Goal: Information Seeking & Learning: Understand process/instructions

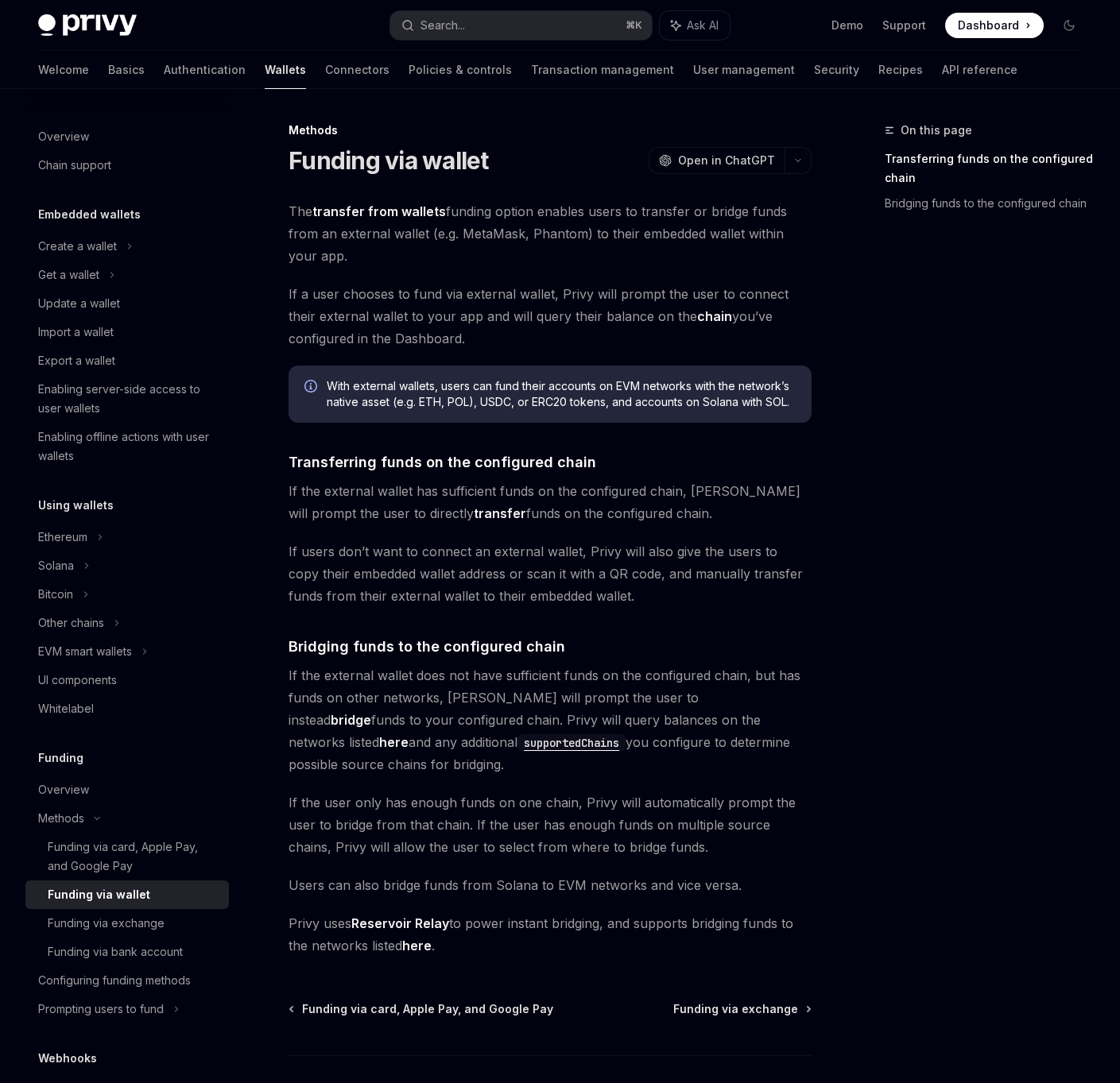
click at [421, 952] on link "here" at bounding box center [417, 945] width 29 height 17
click at [139, 970] on link "Configuring funding methods" at bounding box center [127, 980] width 203 height 28
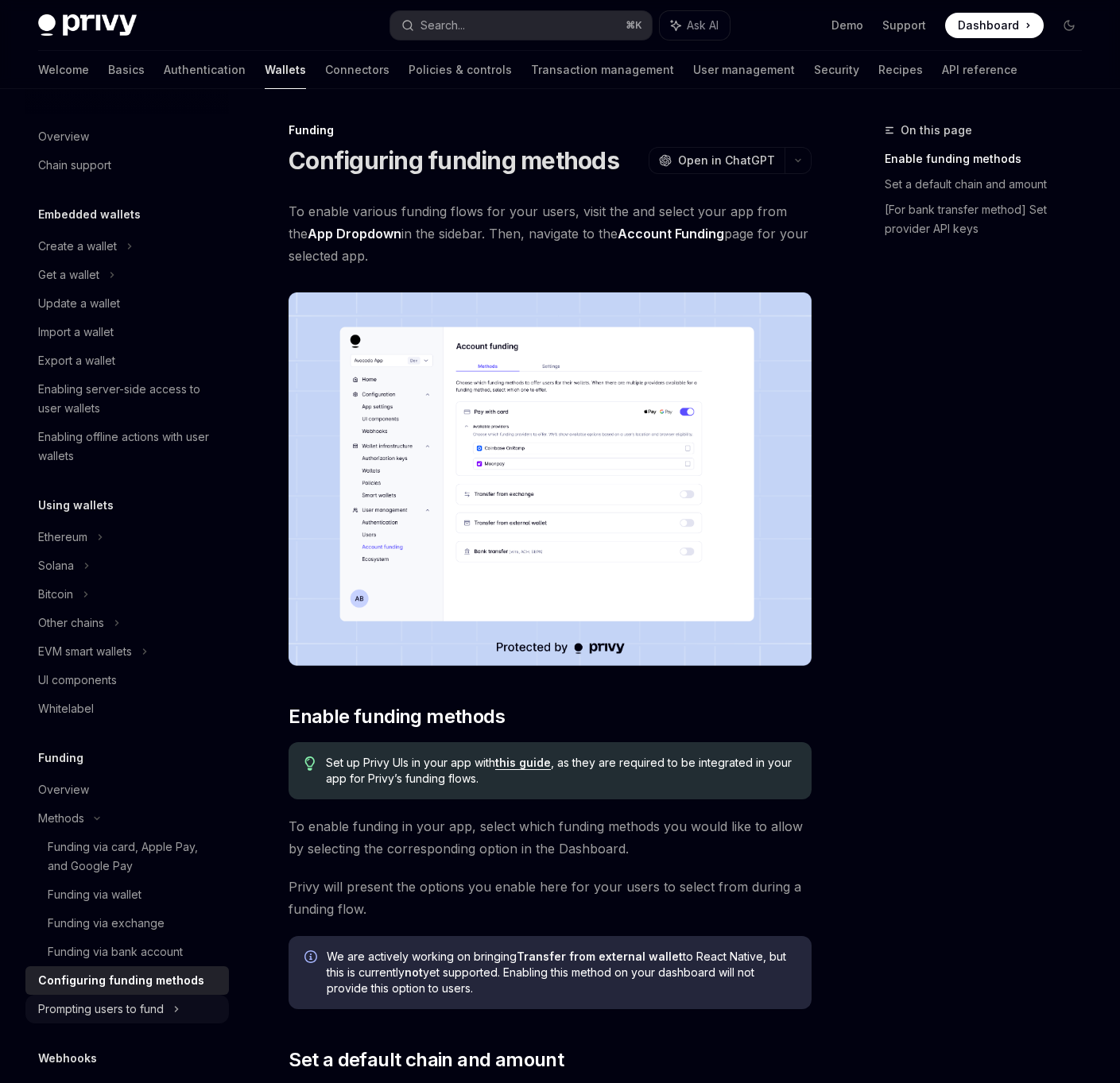
click at [104, 633] on div "Prompting users to fund" at bounding box center [71, 623] width 66 height 20
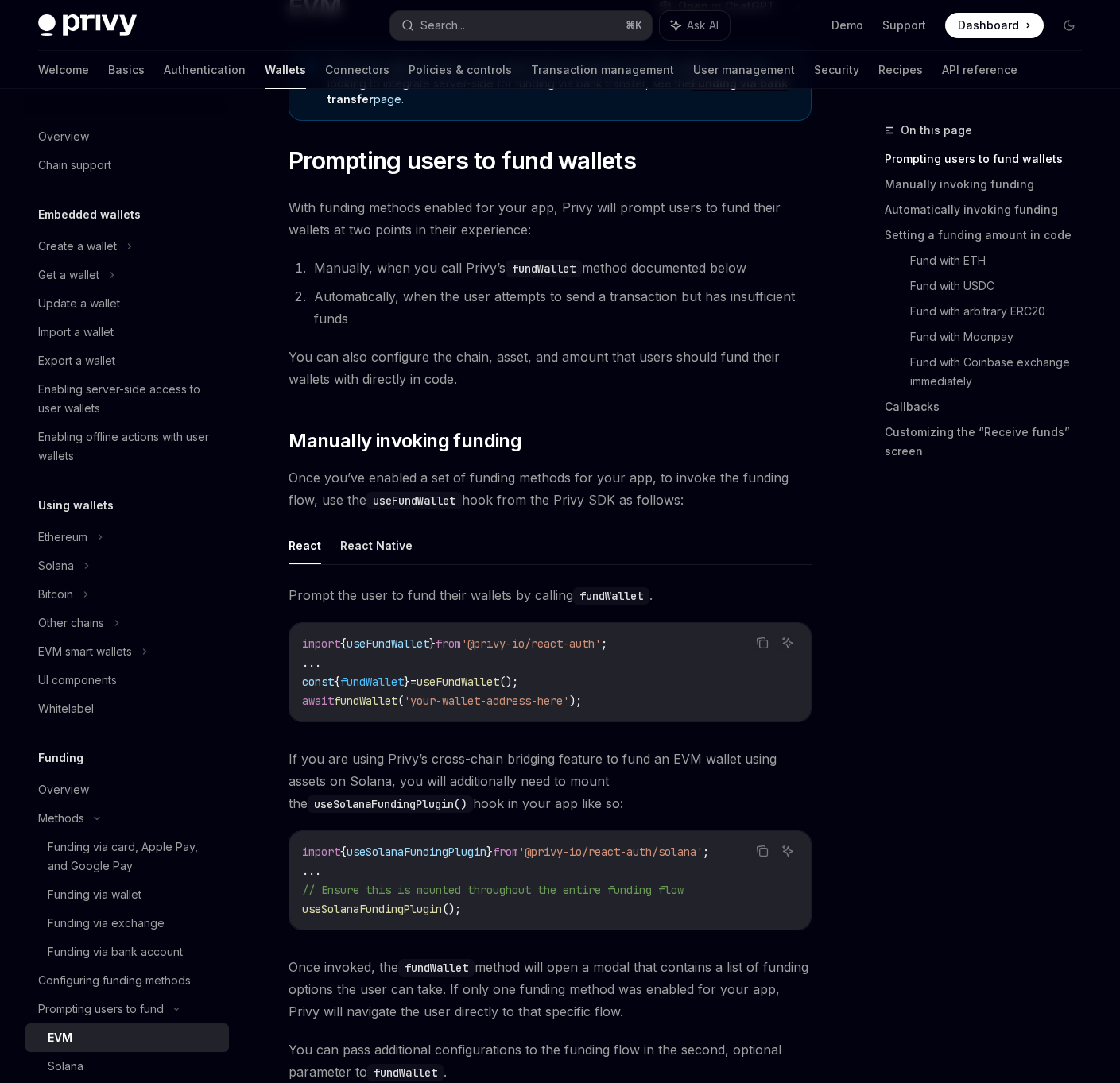
scroll to position [317, 0]
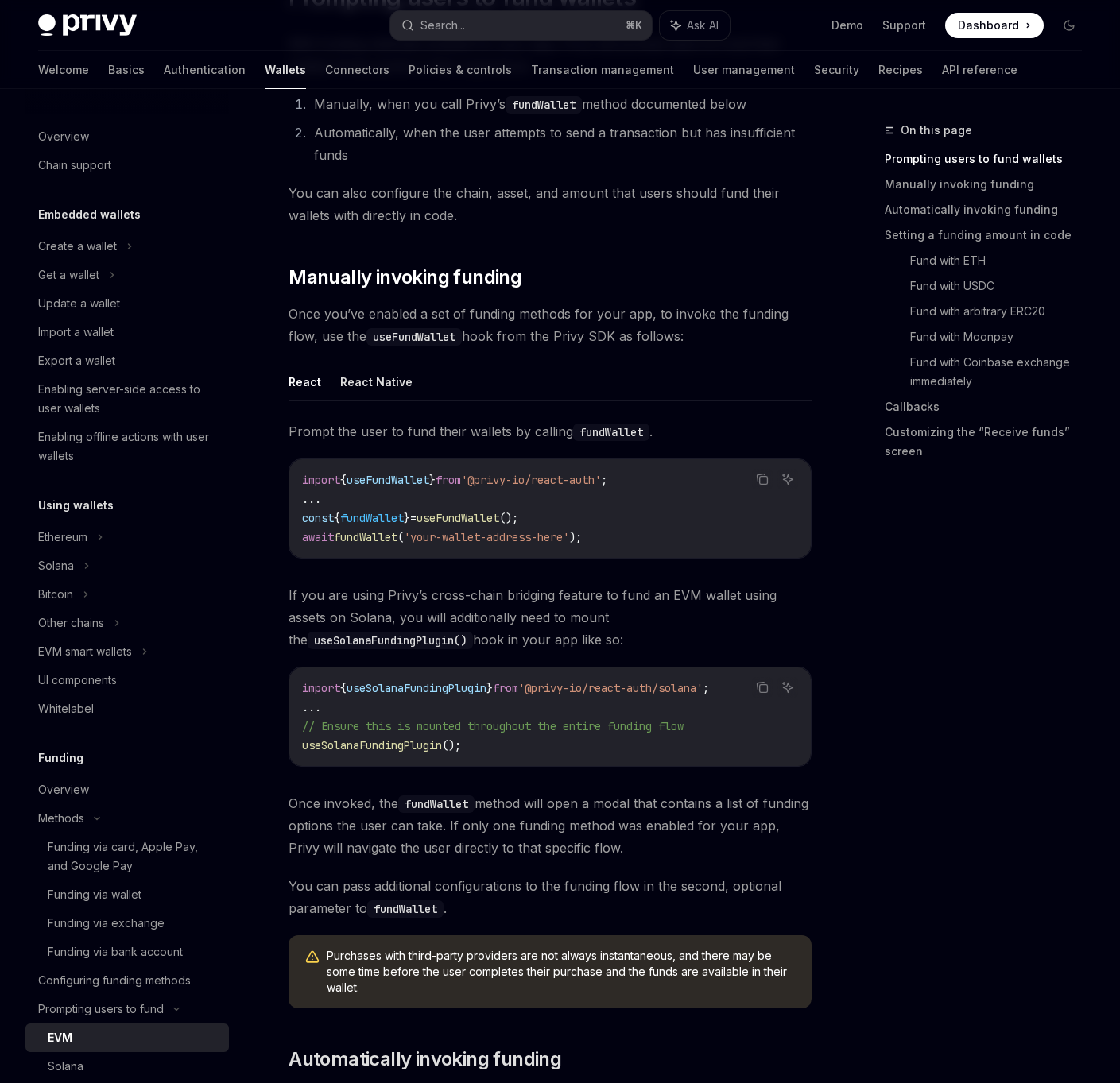
click at [499, 518] on span "useFundWallet" at bounding box center [457, 518] width 83 height 15
copy code "const { fundWallet } = useFundWallet ();"
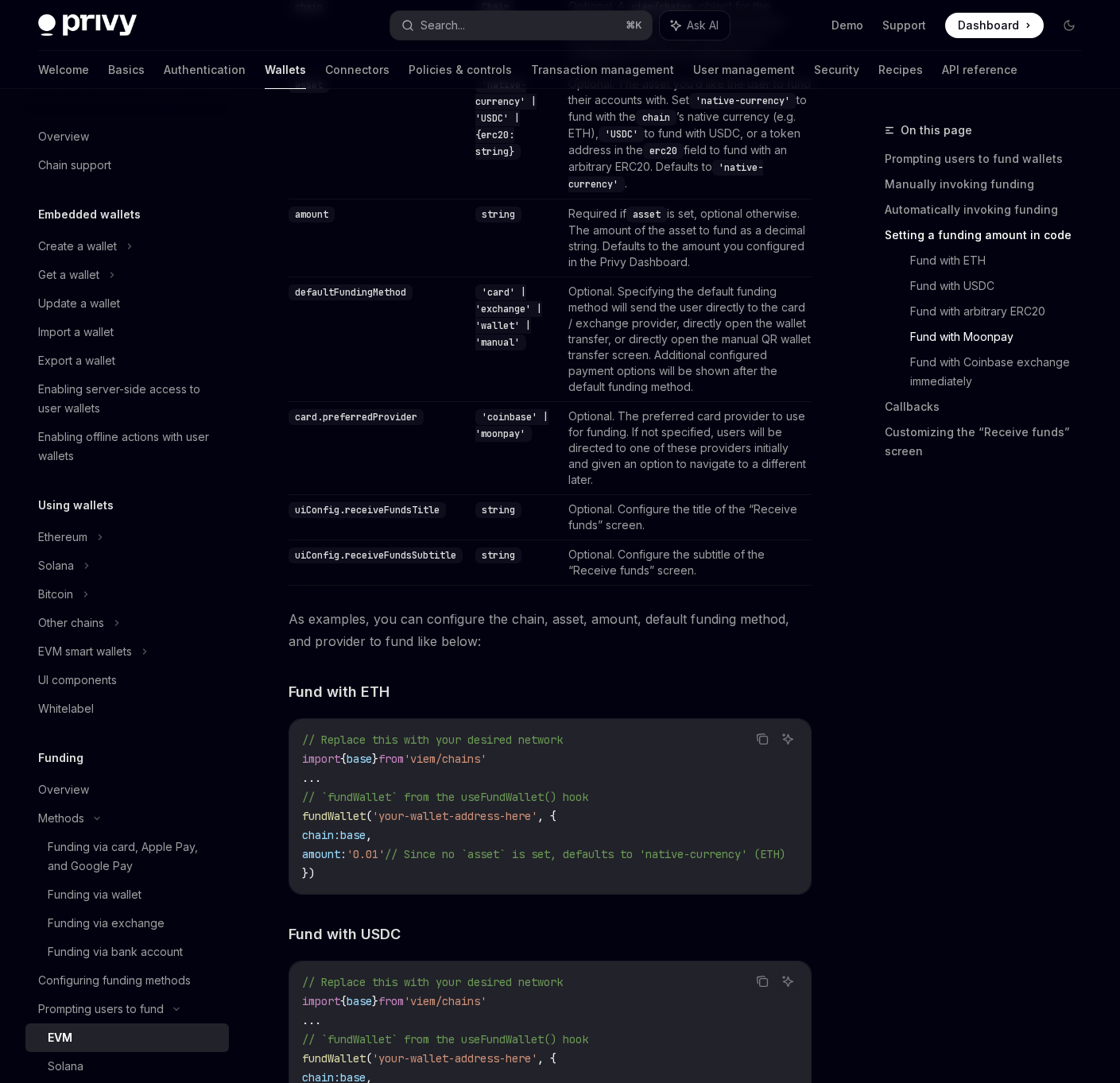
scroll to position [1295, 0]
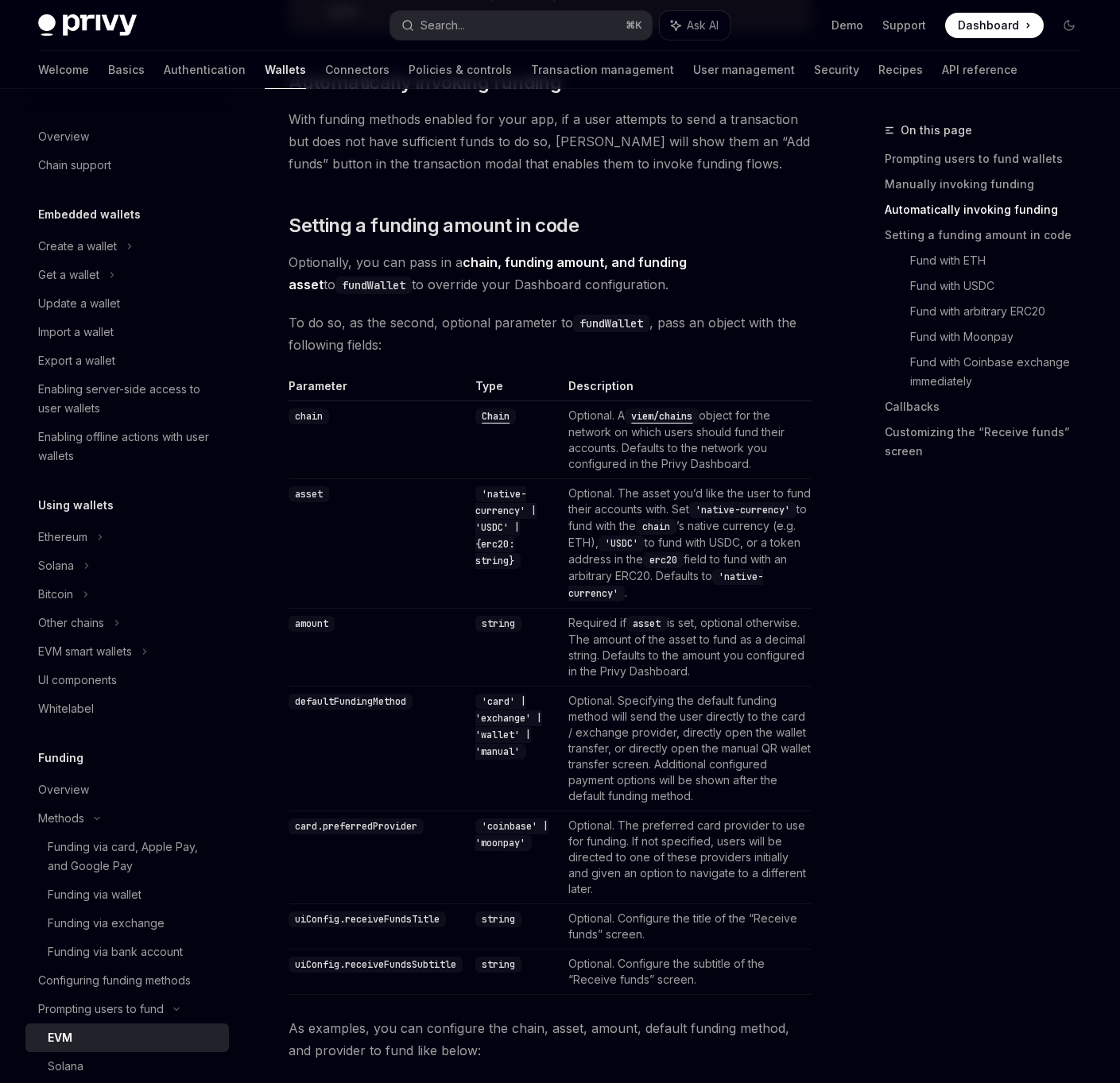
click at [375, 698] on code "defaultFundingMethod" at bounding box center [350, 701] width 124 height 16
click at [408, 819] on code "card.preferredProvider" at bounding box center [355, 826] width 135 height 16
click at [690, 570] on td "Optional. The asset you’d like the user to fund their accounts with. Set 'nativ…" at bounding box center [686, 543] width 250 height 130
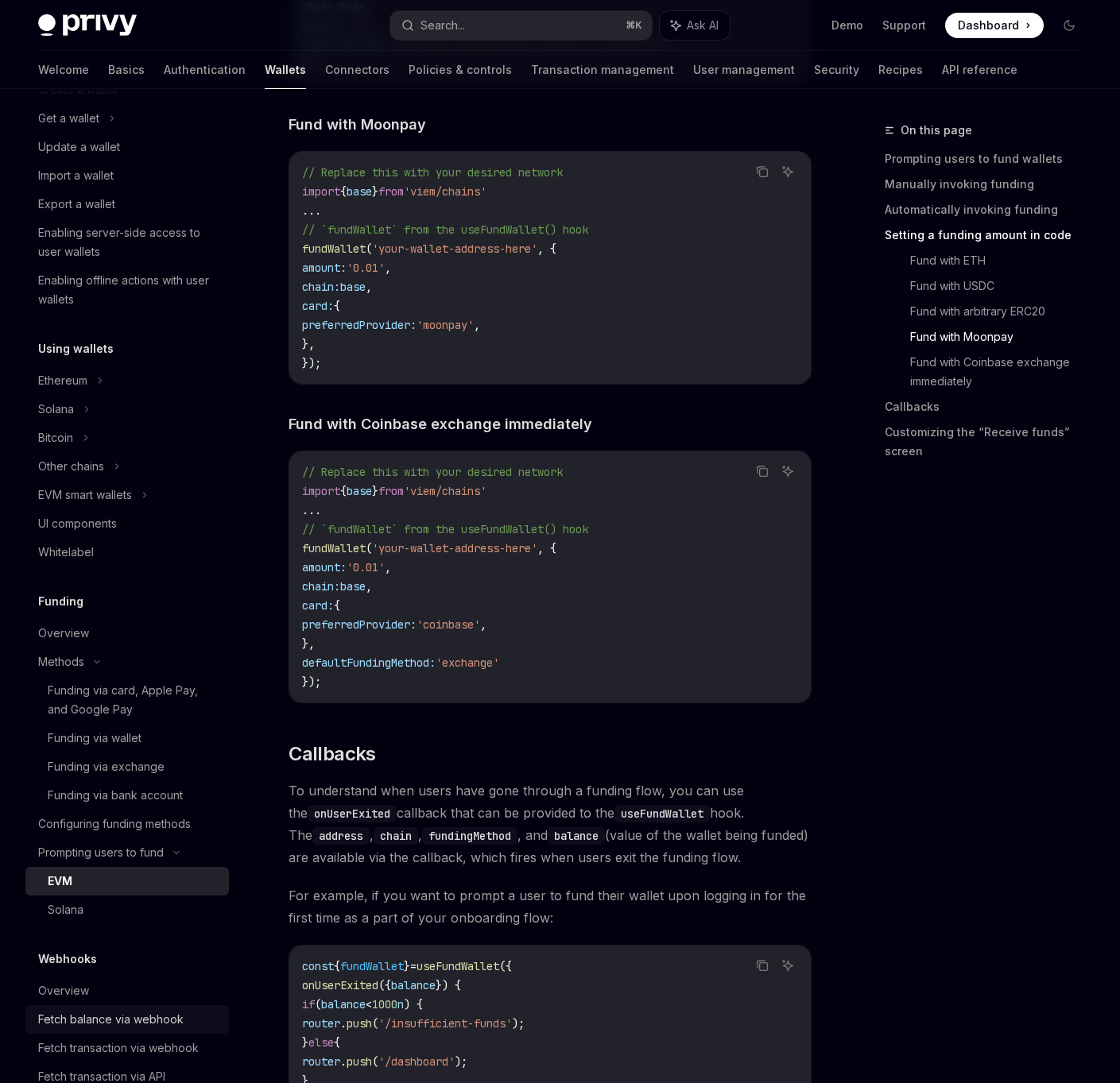
scroll to position [238, 0]
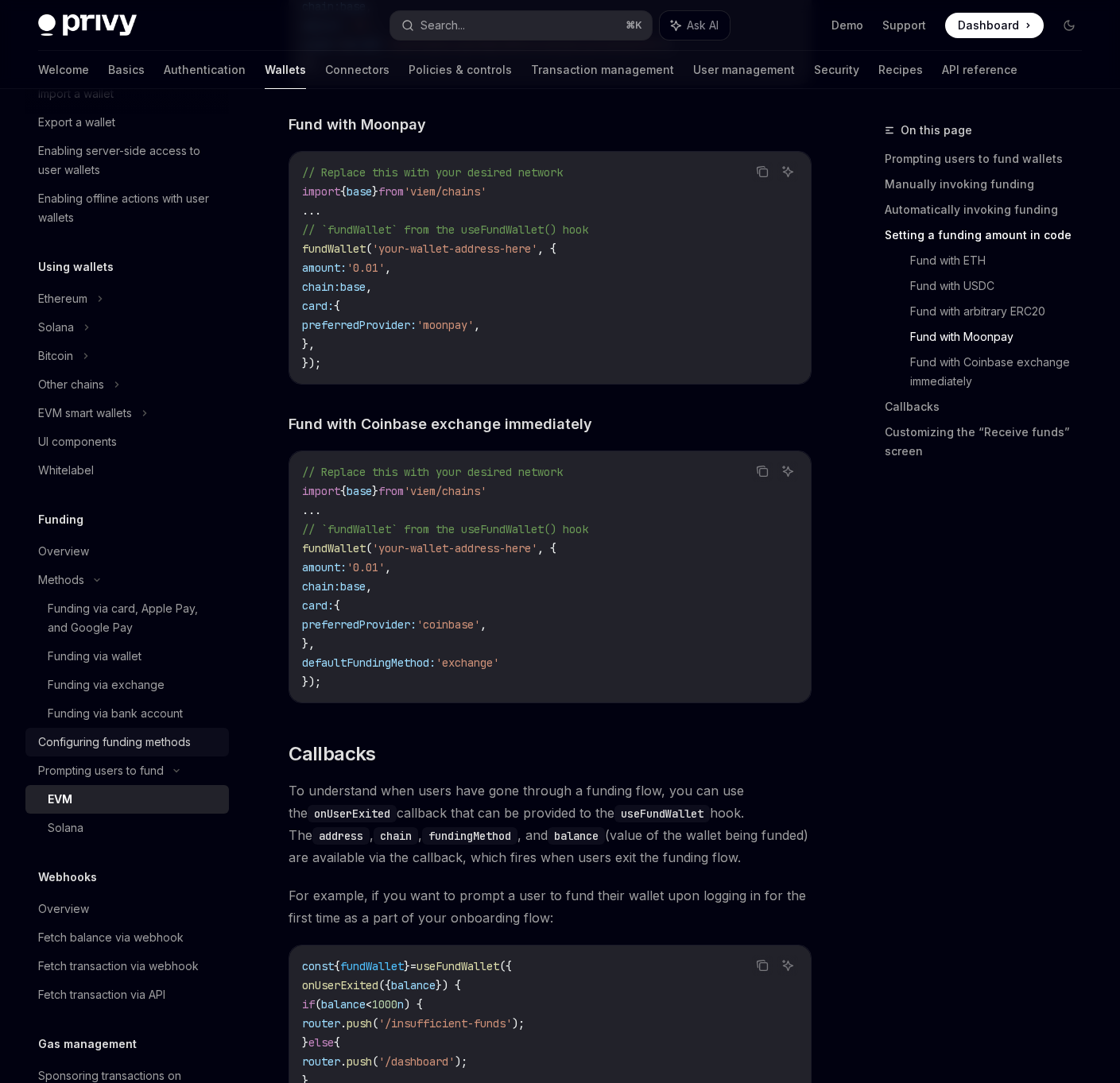
click at [183, 745] on div "Configuring funding methods" at bounding box center [114, 742] width 152 height 20
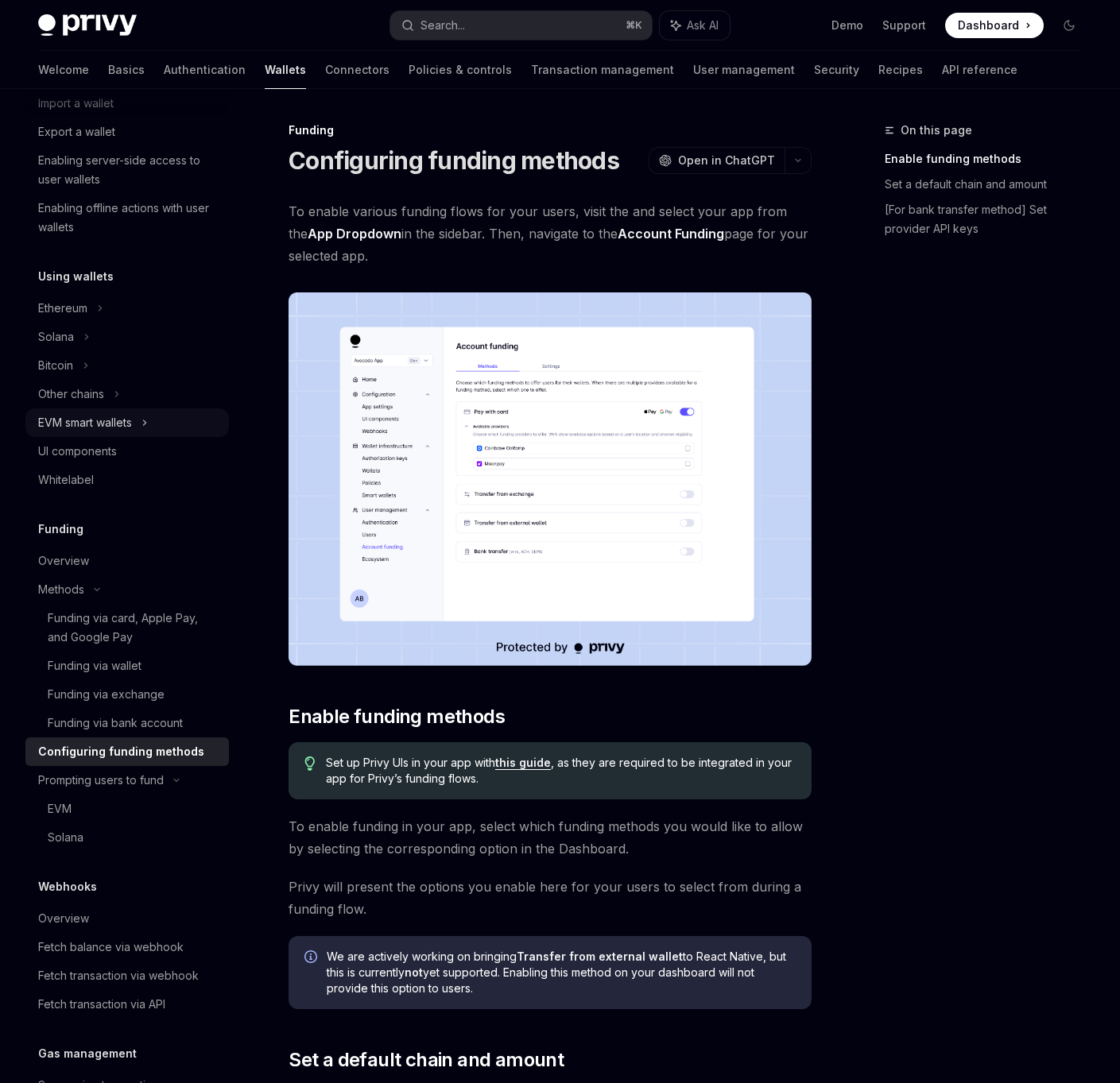
scroll to position [219, 0]
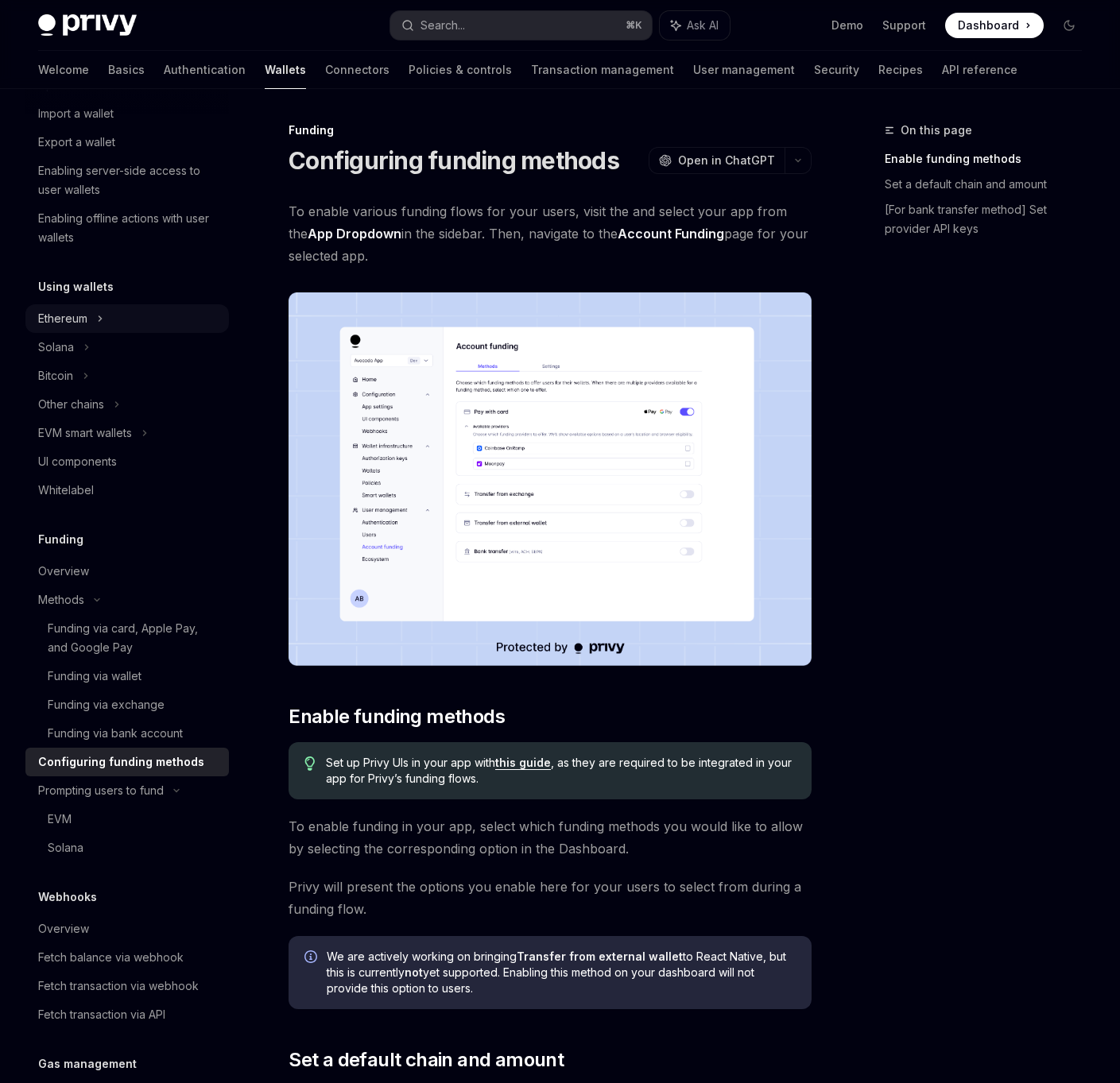
click at [112, 42] on div "Ethereum" at bounding box center [127, 27] width 203 height 28
type textarea "*"
